Goal: Check status

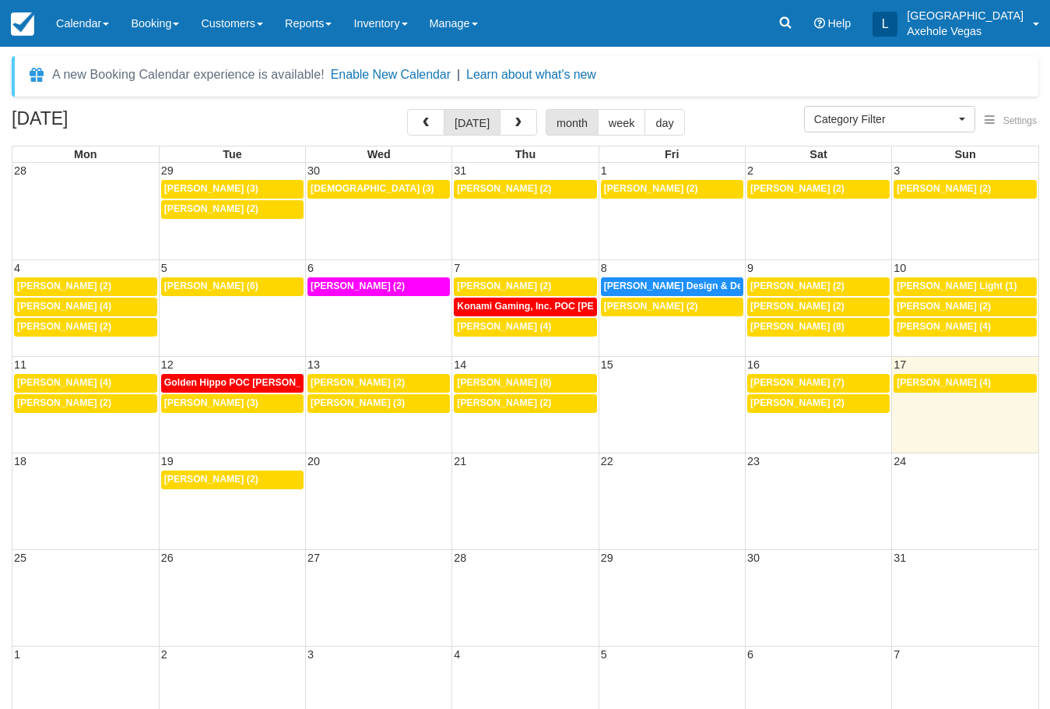
select select
click at [256, 472] on link "2p [PERSON_NAME] (2)" at bounding box center [232, 479] width 142 height 19
click at [259, 477] on div "2p [PERSON_NAME] (2)" at bounding box center [232, 479] width 136 height 12
click at [261, 477] on div "2p [PERSON_NAME] (2)" at bounding box center [232, 479] width 136 height 12
click at [262, 484] on div "2p [PERSON_NAME] (2)" at bounding box center [232, 479] width 136 height 12
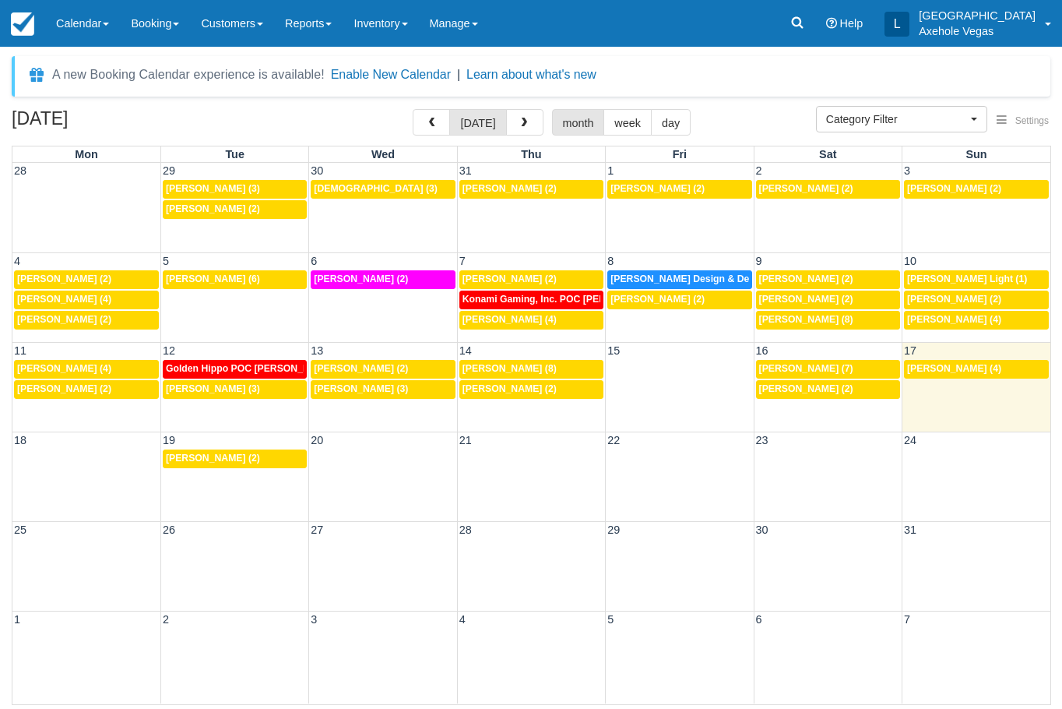
select select
